Goal: Obtain resource: Obtain resource

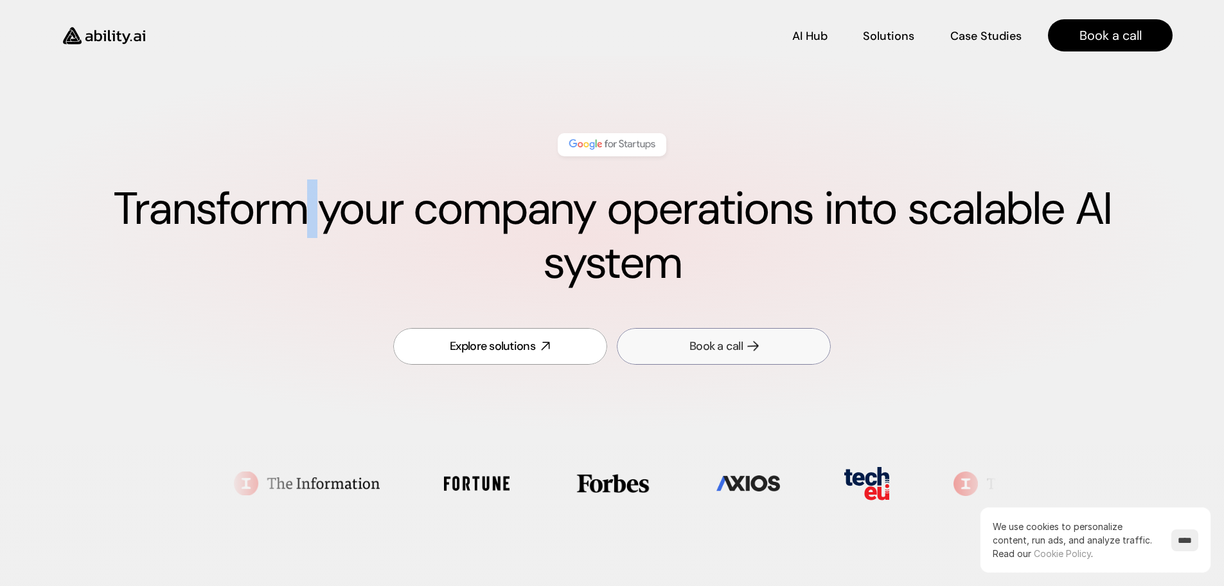
click at [701, 350] on div "Book a call" at bounding box center [716, 346] width 53 height 16
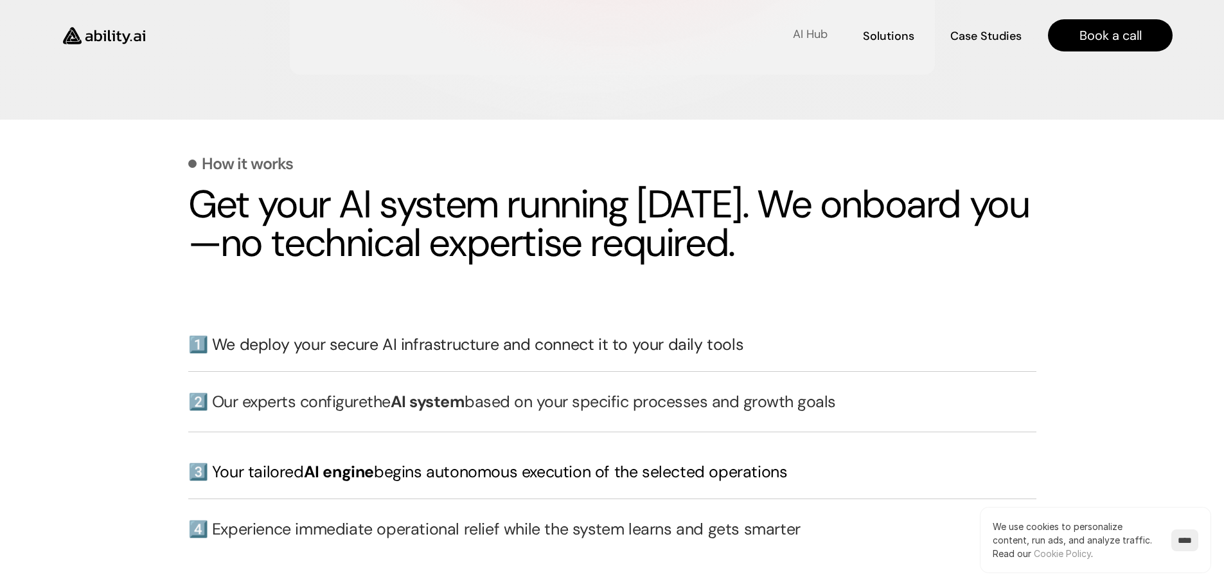
scroll to position [2666, 0]
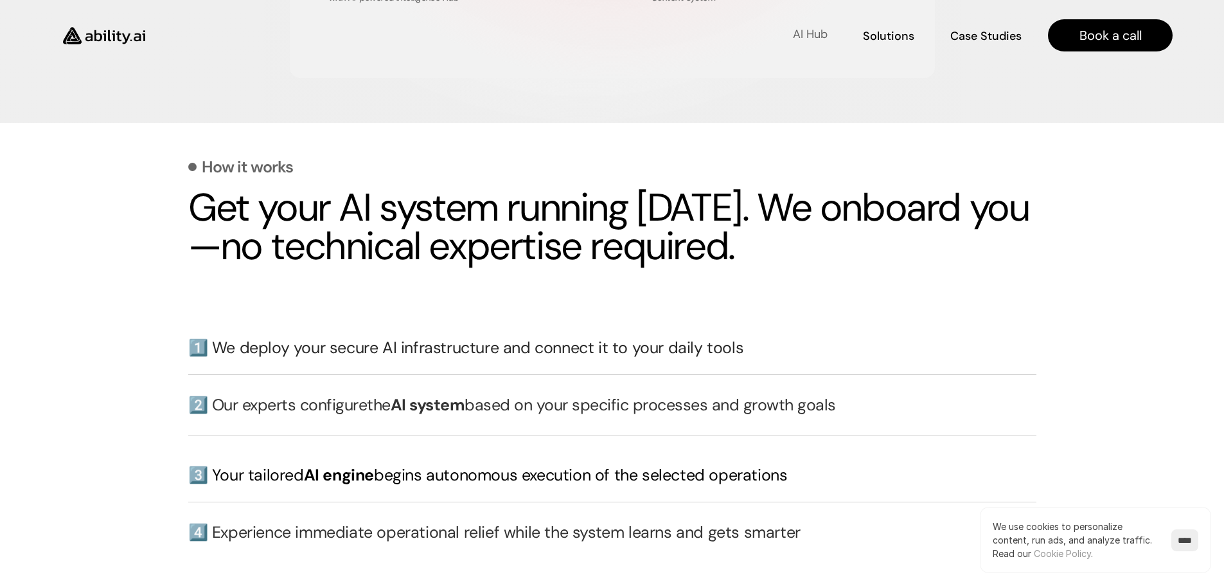
click at [817, 32] on p "AI Hub" at bounding box center [810, 34] width 35 height 16
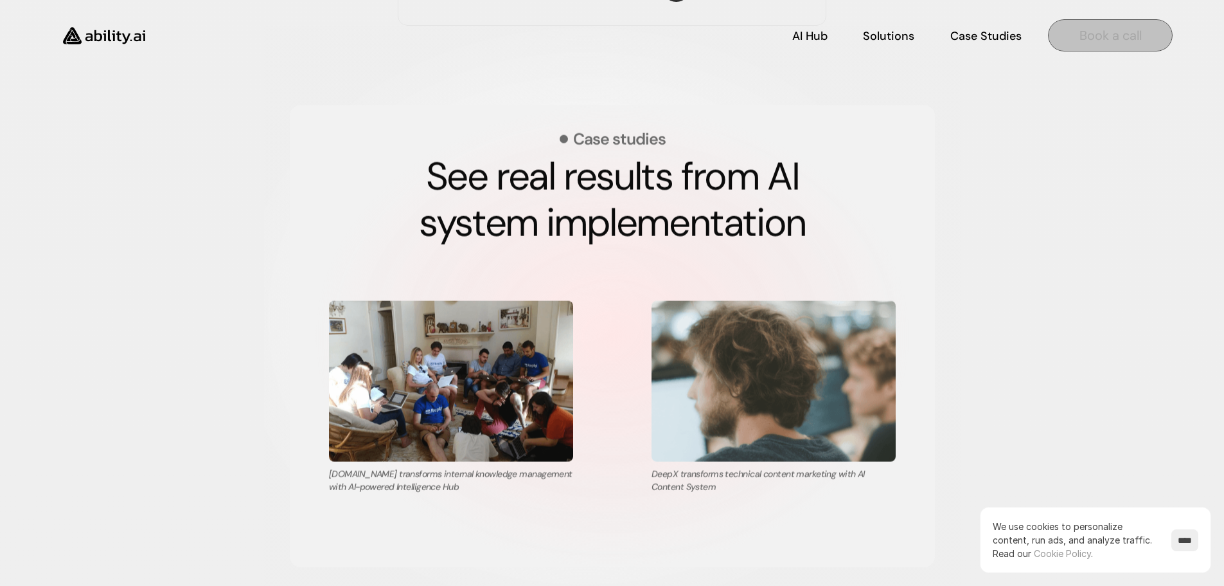
click at [1120, 31] on p "Book a call" at bounding box center [1111, 35] width 62 height 18
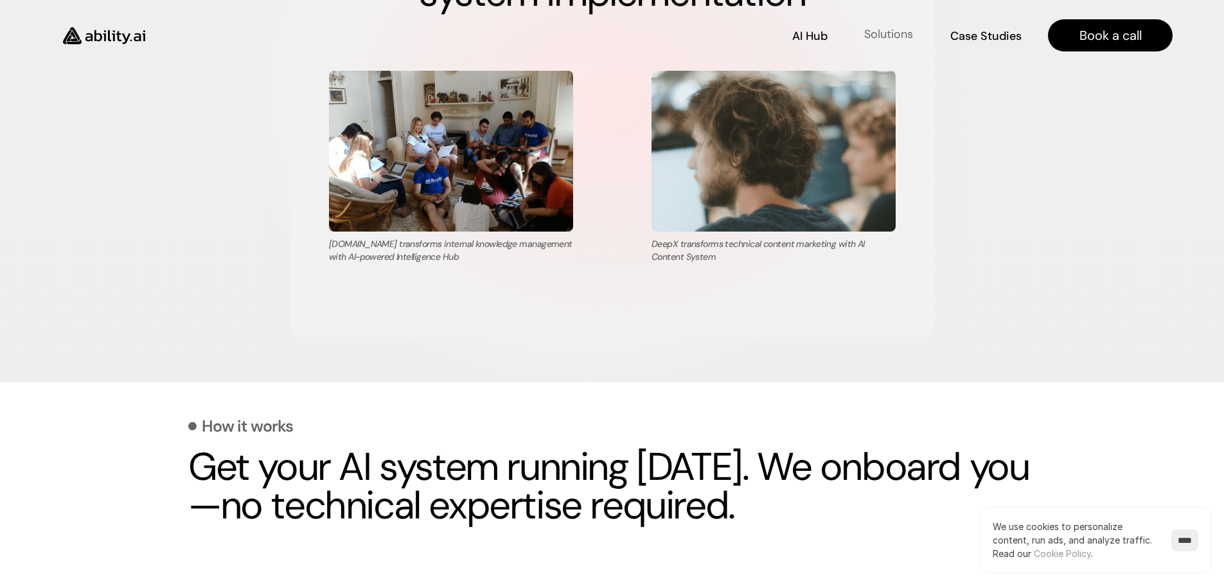
click at [880, 39] on p "Solutions" at bounding box center [889, 34] width 49 height 16
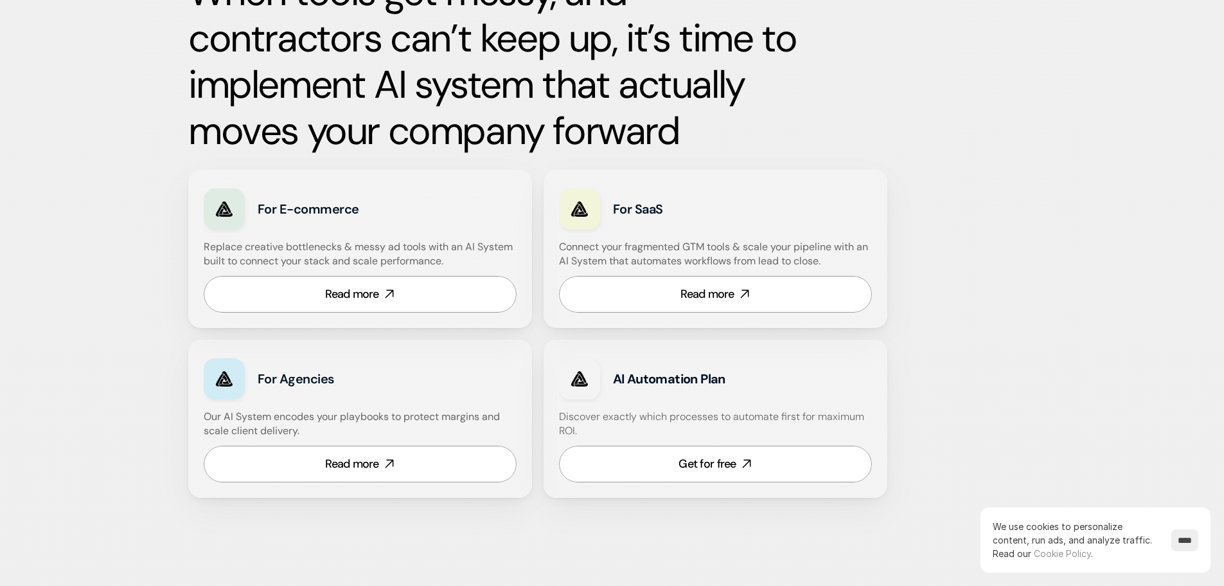
scroll to position [663, 0]
click at [704, 455] on div "Get for free" at bounding box center [707, 463] width 57 height 16
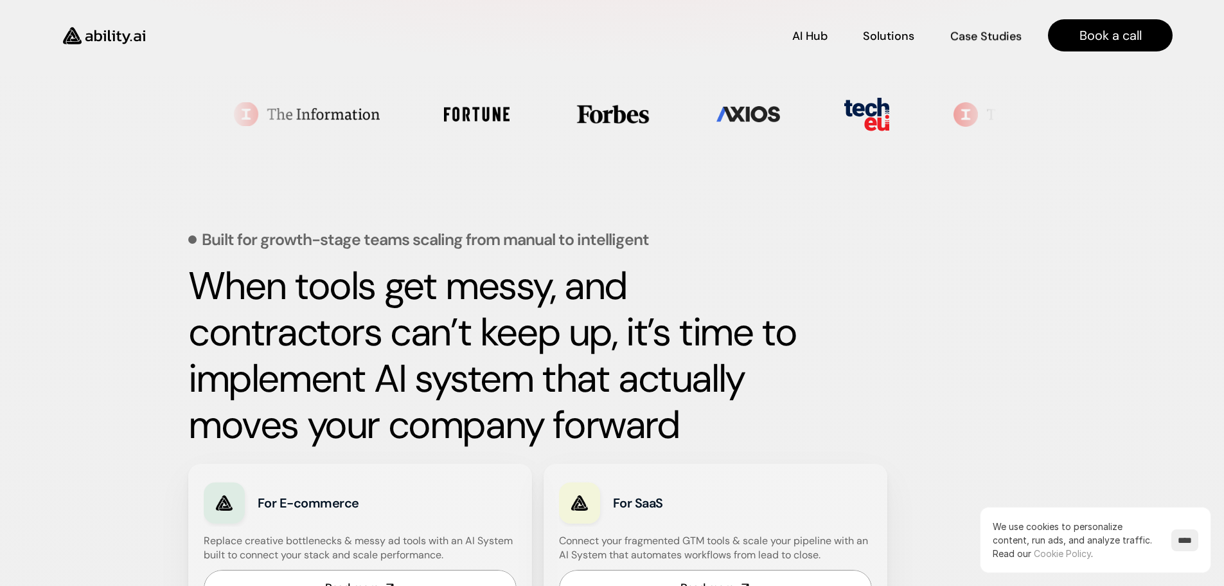
scroll to position [364, 0]
